Goal: Task Accomplishment & Management: Manage account settings

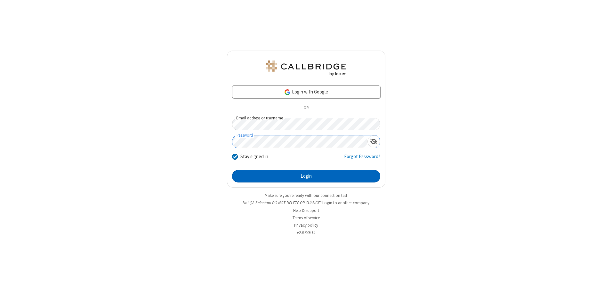
click at [306, 176] on button "Login" at bounding box center [306, 176] width 148 height 13
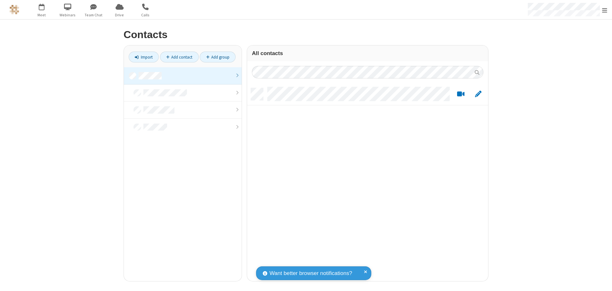
scroll to position [193, 236]
click at [183, 76] on link at bounding box center [183, 75] width 118 height 17
click at [179, 57] on link "Add contact" at bounding box center [179, 57] width 39 height 11
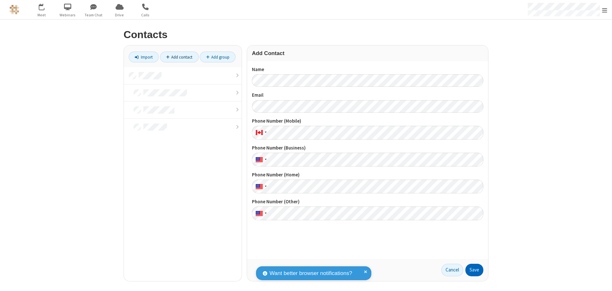
click at [475, 270] on button "Save" at bounding box center [475, 270] width 18 height 13
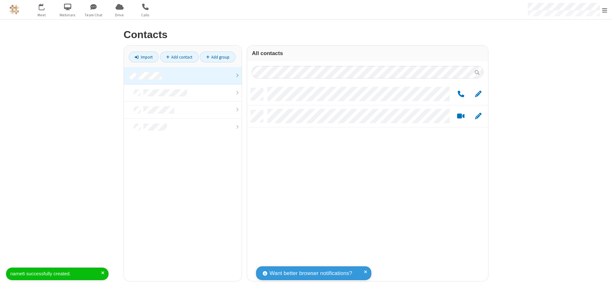
scroll to position [193, 236]
